Goal: Task Accomplishment & Management: Use online tool/utility

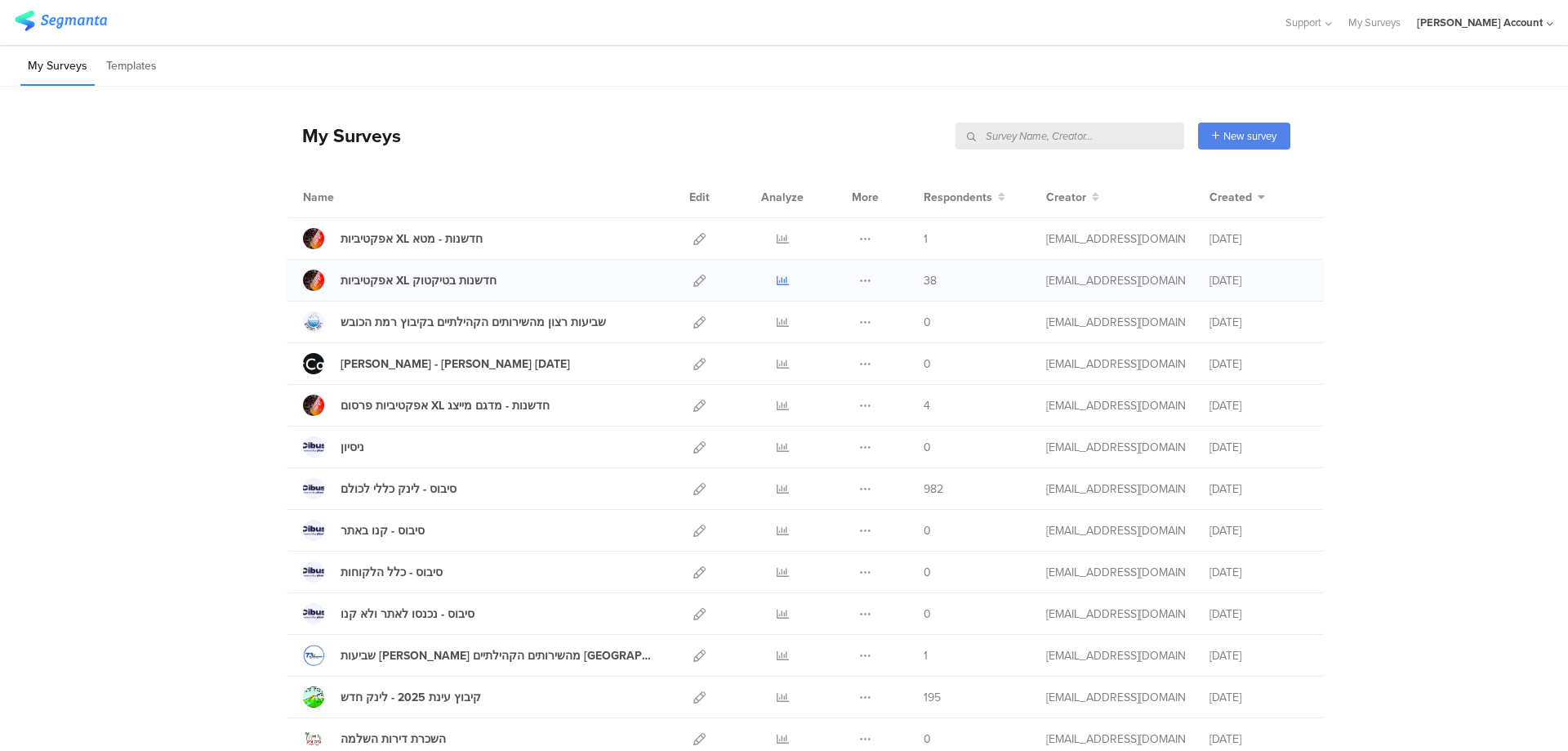
click at [777, 277] on icon at bounding box center [783, 280] width 12 height 12
click at [777, 401] on icon at bounding box center [783, 405] width 12 height 12
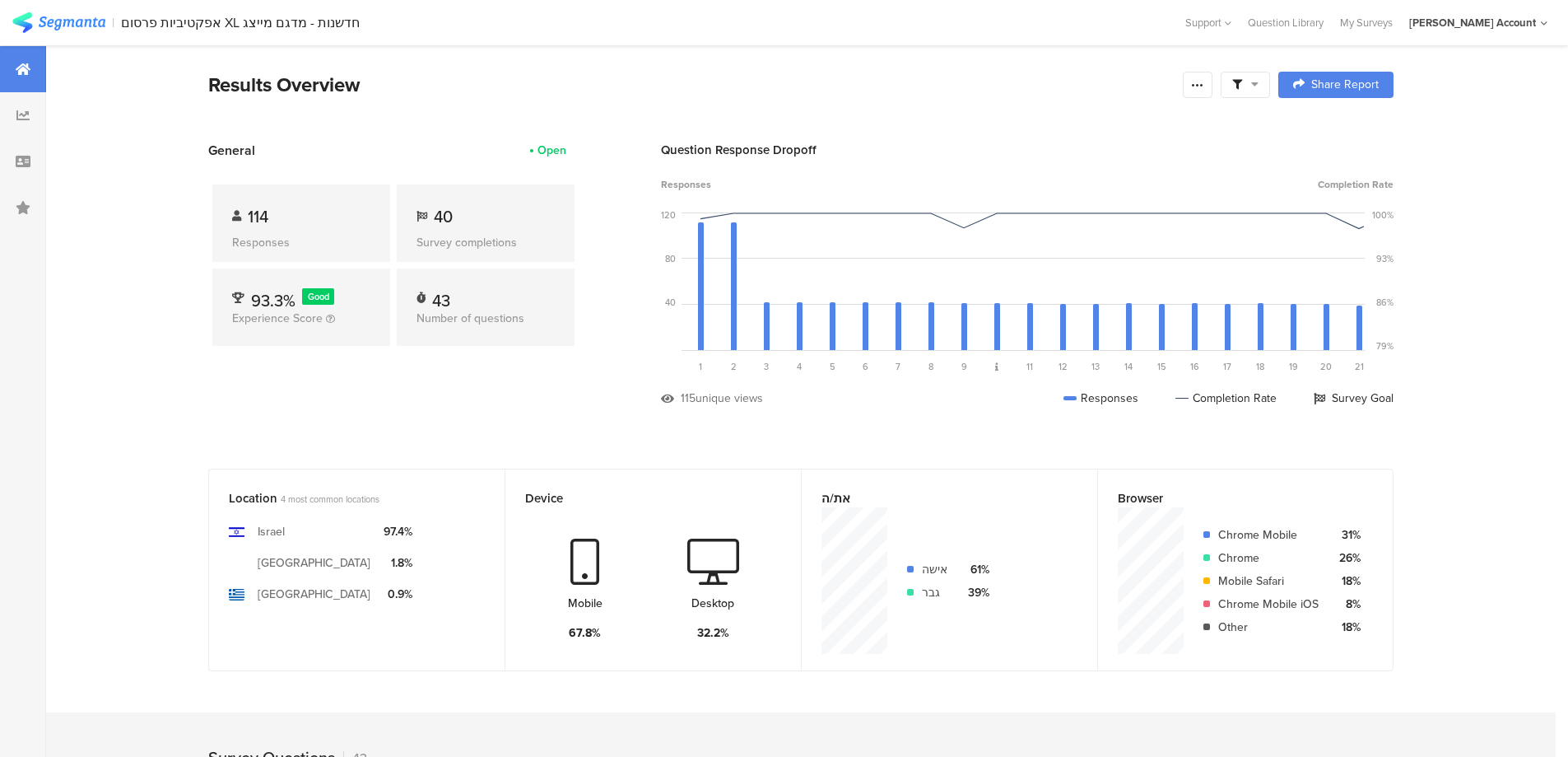
click at [1259, 93] on div at bounding box center [1245, 85] width 50 height 26
click at [1019, 121] on section "Results Overview Confidence Level 95 % Preview survey Edit survey Export Result…" at bounding box center [801, 106] width 1317 height 71
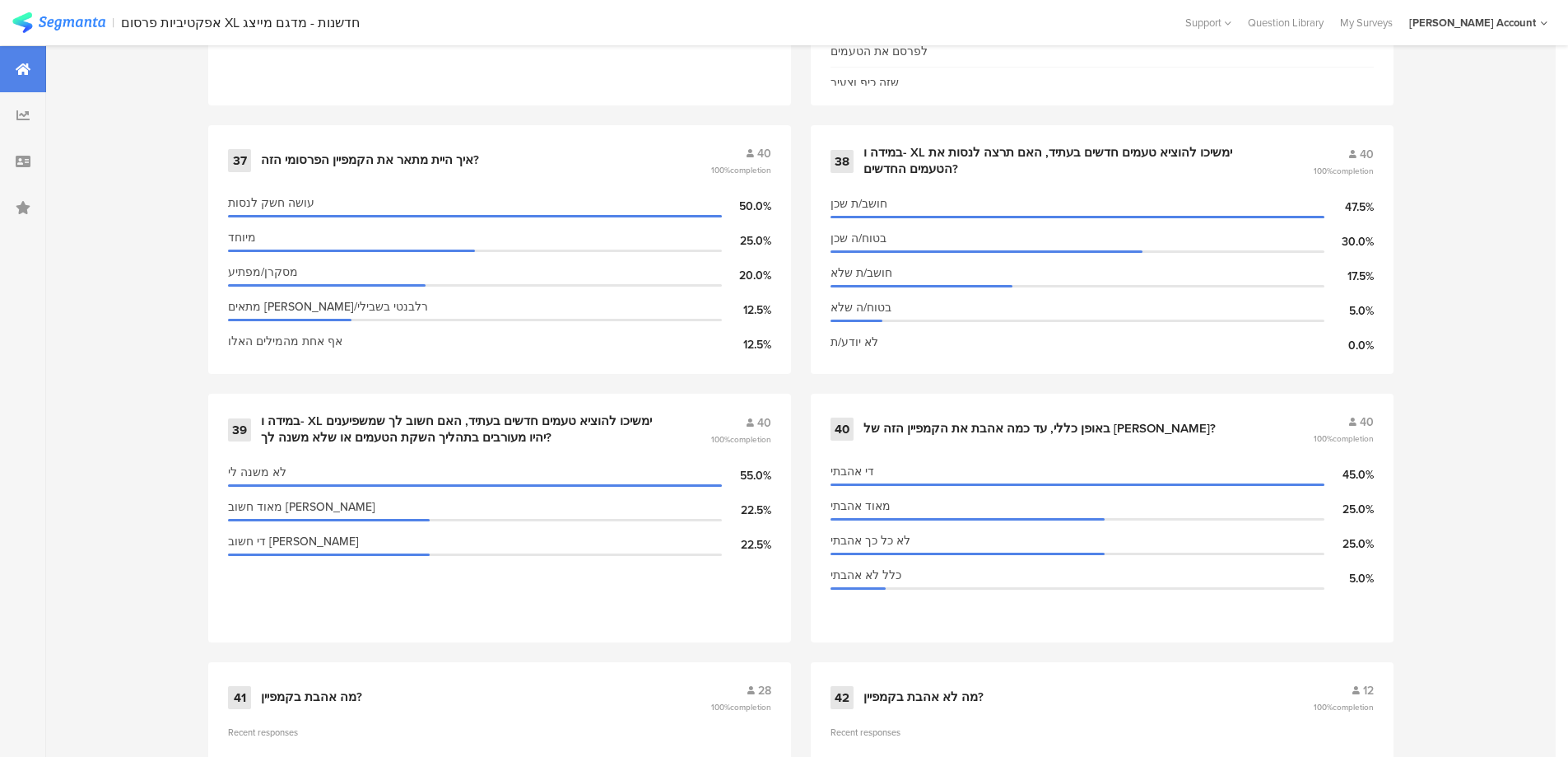
scroll to position [5945, 0]
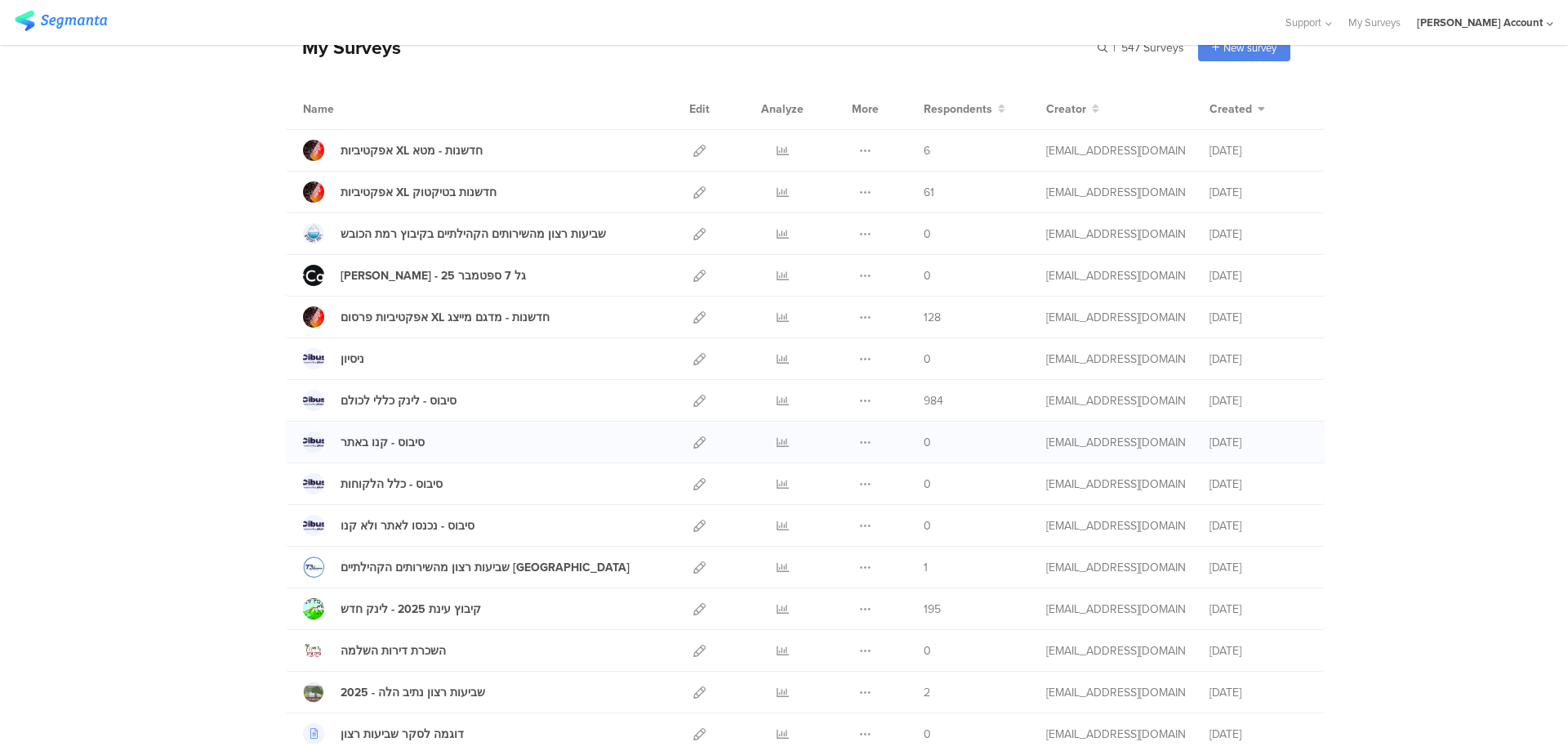
scroll to position [218, 0]
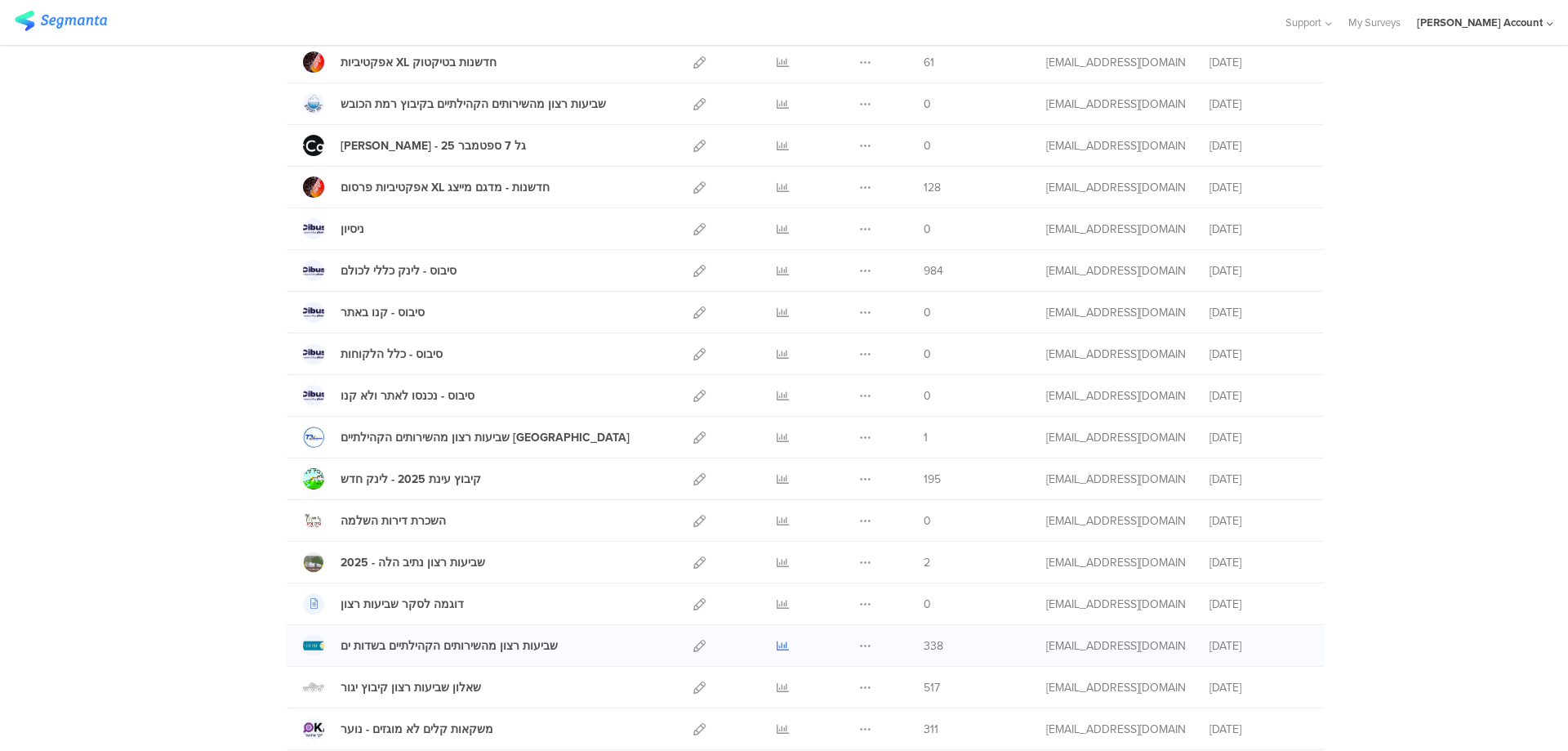
click at [777, 642] on icon at bounding box center [783, 645] width 12 height 12
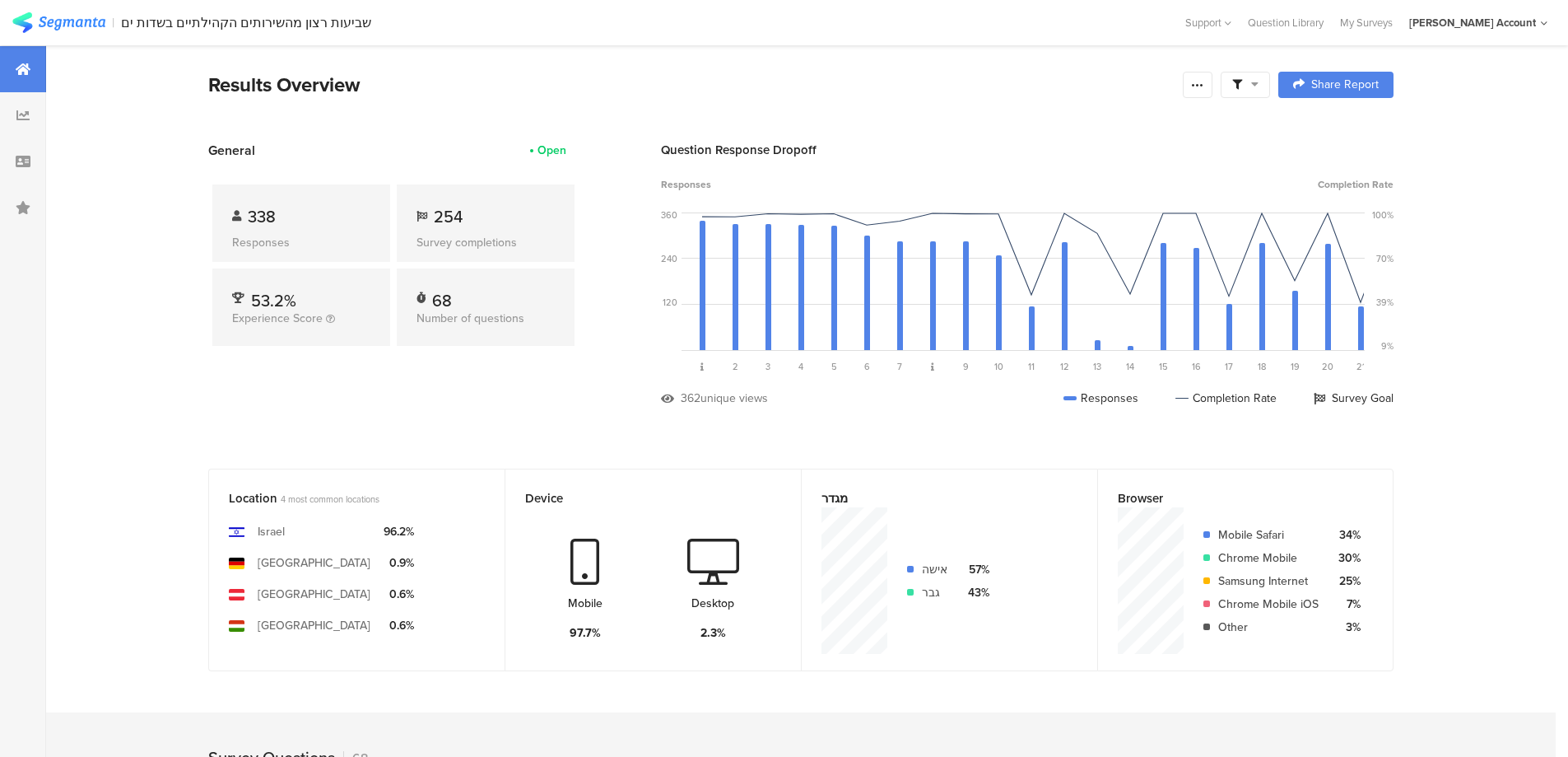
click at [1249, 92] on div at bounding box center [1245, 85] width 50 height 26
click at [1331, 125] on span at bounding box center [1329, 131] width 25 height 13
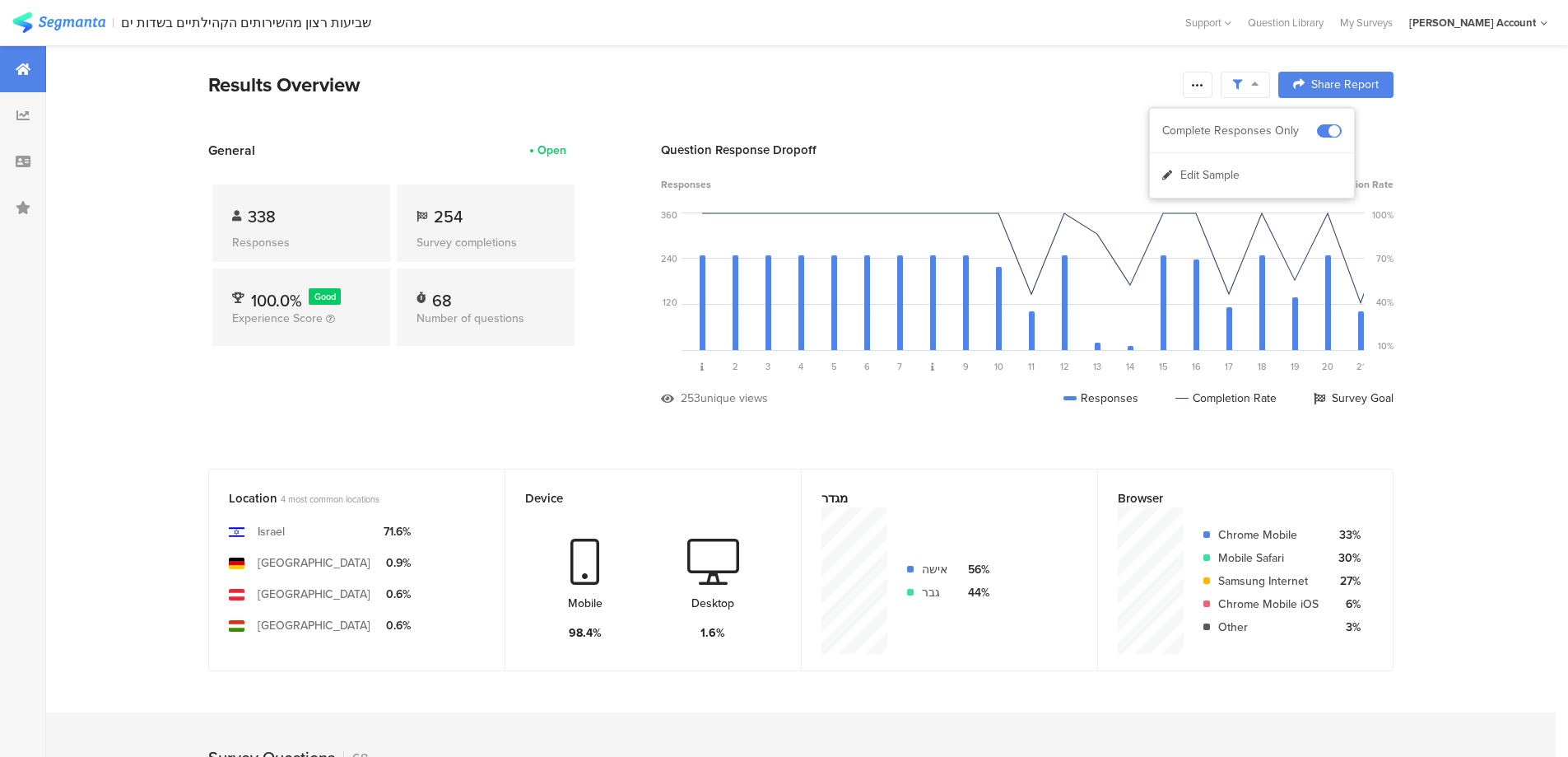
click at [1201, 84] on icon at bounding box center [1197, 85] width 13 height 13
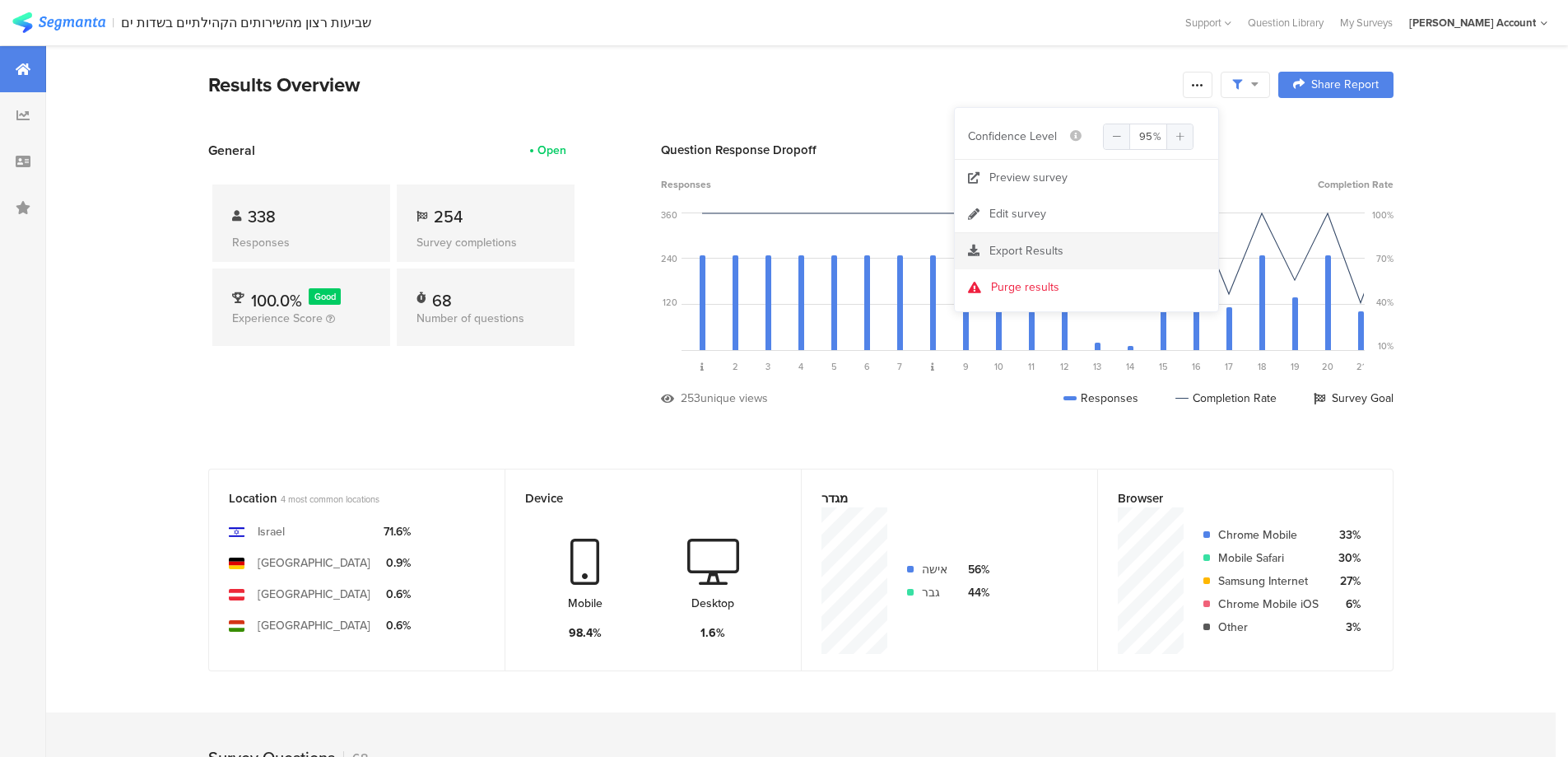
click at [1064, 248] on div "Export Results" at bounding box center [1086, 251] width 263 height 17
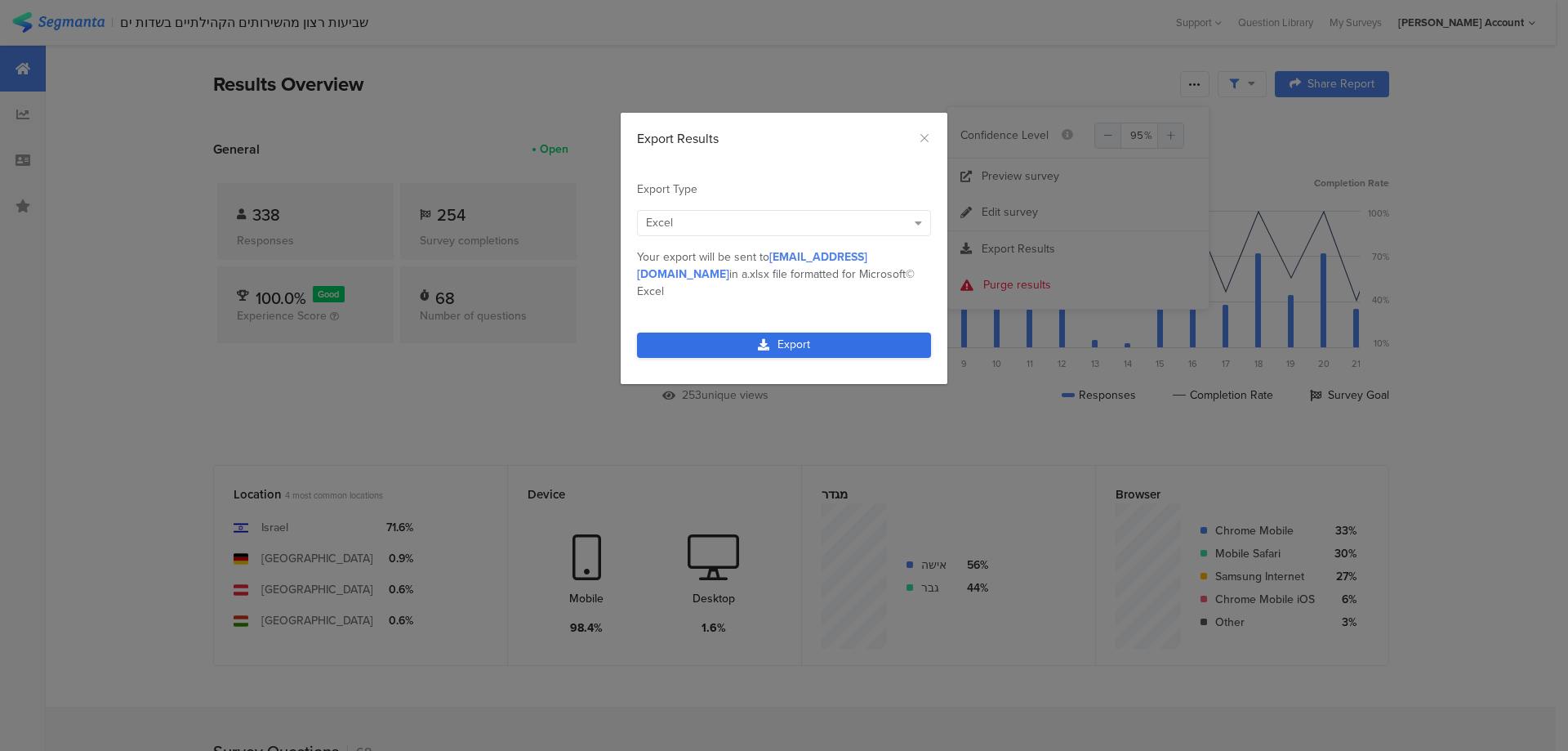
click at [761, 333] on link "Export" at bounding box center [784, 345] width 294 height 25
